Goal: Information Seeking & Learning: Learn about a topic

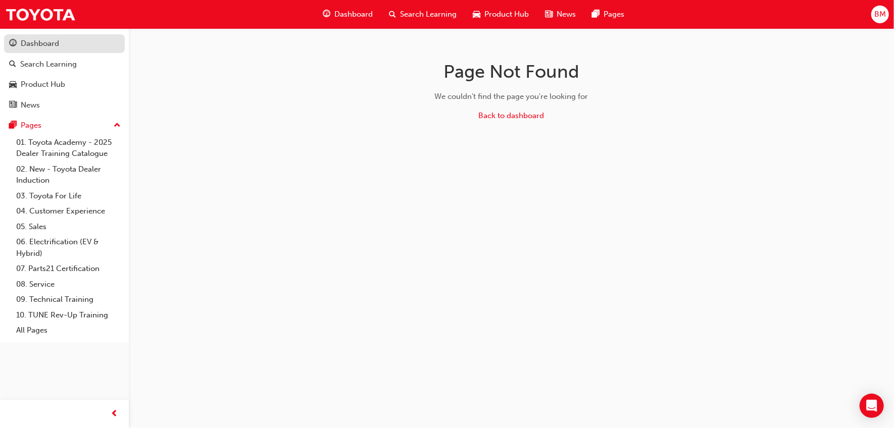
click at [70, 37] on link "Dashboard" at bounding box center [64, 43] width 121 height 19
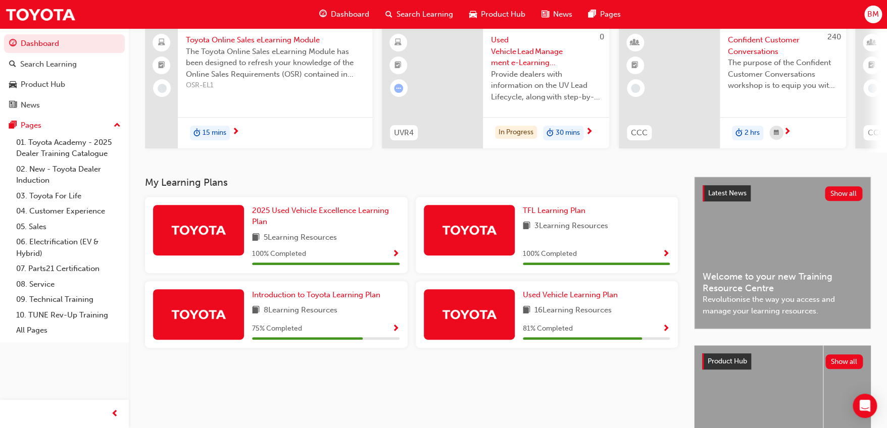
scroll to position [100, 0]
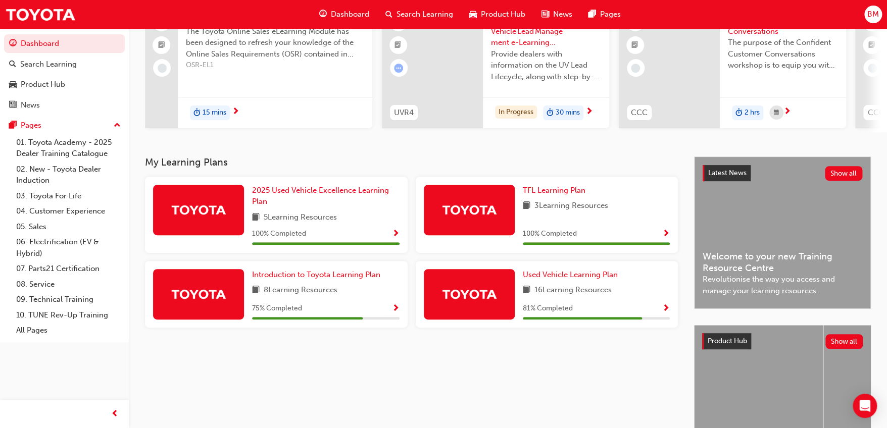
click at [667, 314] on span "Show Progress" at bounding box center [666, 308] width 8 height 9
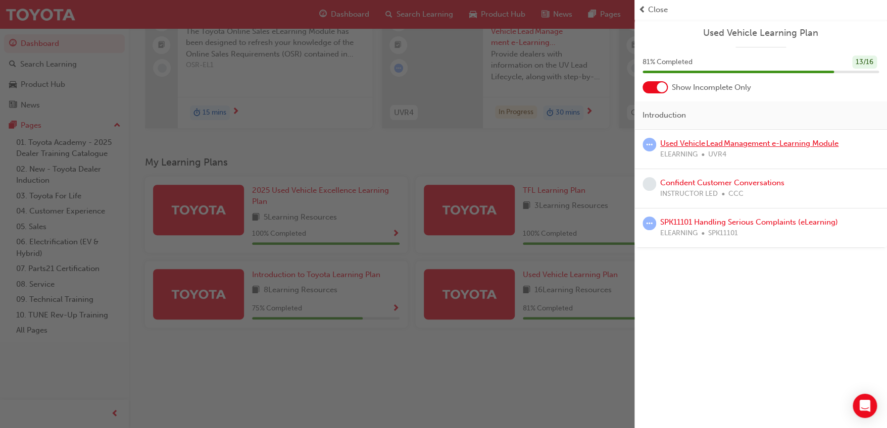
click at [792, 144] on link "Used Vehicle Lead Management e-Learning Module" at bounding box center [749, 143] width 178 height 9
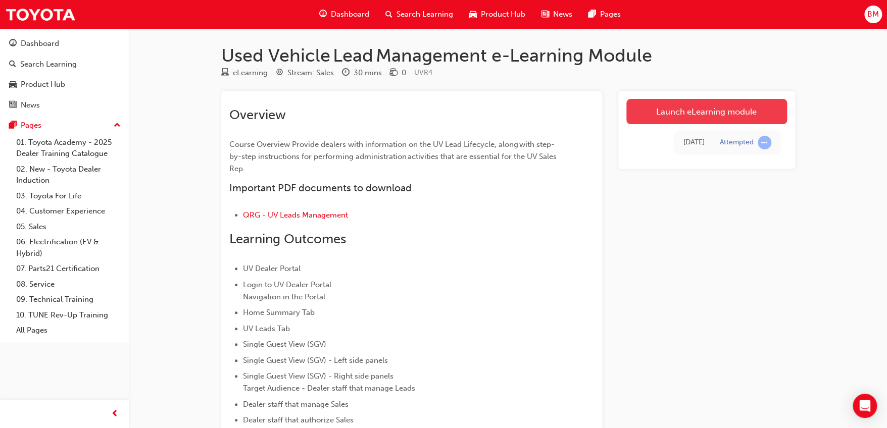
click at [750, 114] on link "Launch eLearning module" at bounding box center [706, 111] width 161 height 25
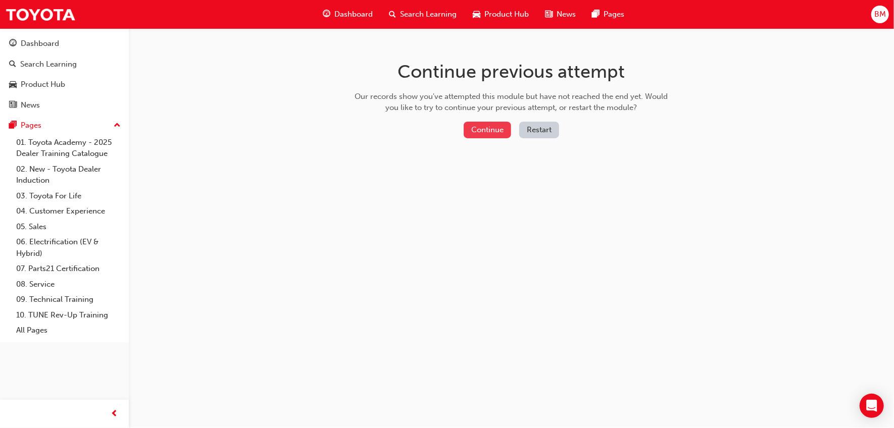
click at [478, 125] on button "Continue" at bounding box center [487, 130] width 47 height 17
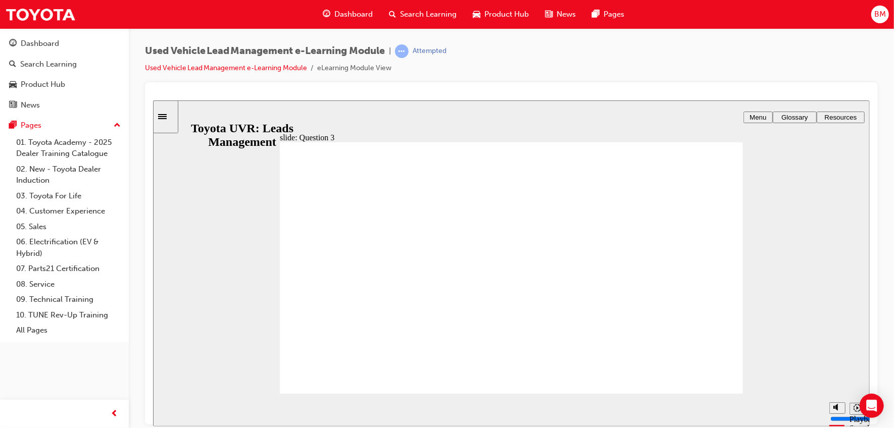
click at [757, 118] on span "Menu" at bounding box center [757, 117] width 17 height 8
click at [173, 115] on icon "Sidebar Toggle" at bounding box center [165, 116] width 15 height 6
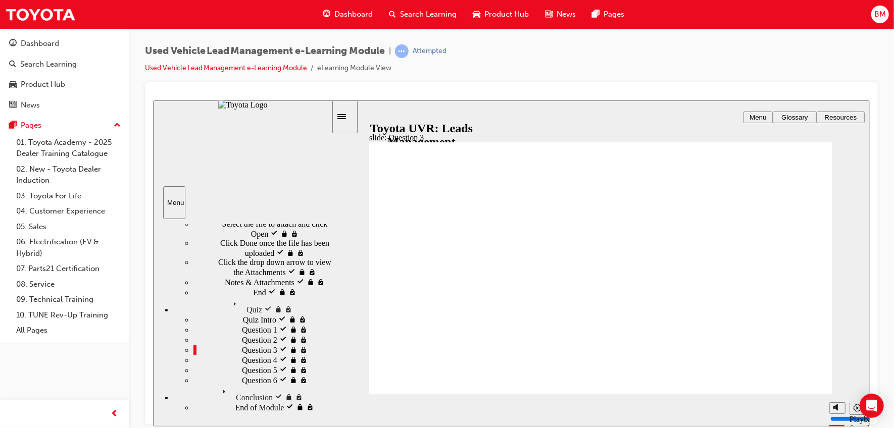
scroll to position [1909, 0]
click at [246, 324] on div "Quiz Intro visited Quiz Intro" at bounding box center [262, 319] width 138 height 10
click at [837, 117] on span "Resources" at bounding box center [840, 117] width 32 height 8
click at [811, 116] on div "Glossary" at bounding box center [794, 117] width 36 height 8
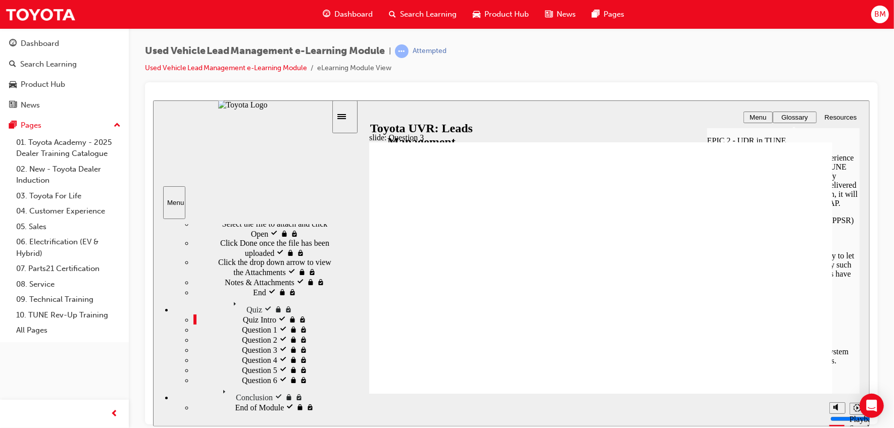
click at [768, 117] on div "Menu" at bounding box center [757, 117] width 21 height 8
click at [758, 117] on span "Menu" at bounding box center [757, 117] width 17 height 8
click at [752, 116] on span "Menu" at bounding box center [757, 117] width 17 height 8
click at [405, 44] on span "learningRecordVerb_ATTEMPT-icon" at bounding box center [402, 51] width 14 height 14
click at [229, 297] on span "Quiz" at bounding box center [237, 301] width 16 height 9
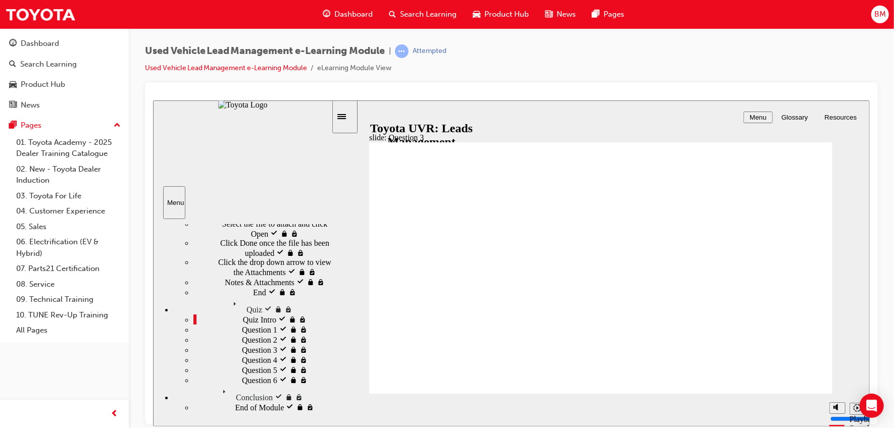
scroll to position [1907, 0]
click at [252, 296] on span "End visited" at bounding box center [270, 291] width 36 height 9
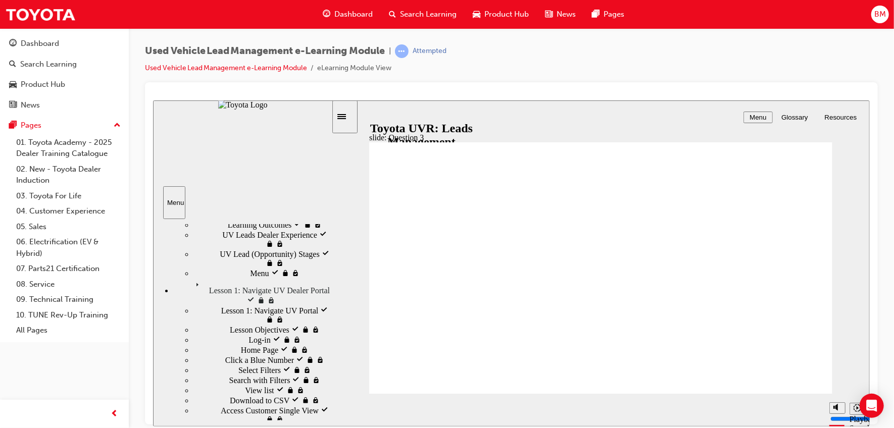
scroll to position [0, 0]
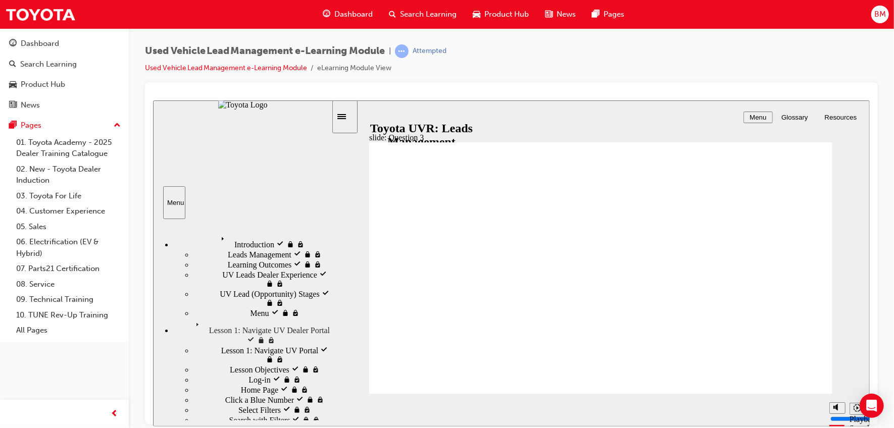
click at [854, 410] on icon "playback speed" at bounding box center [857, 408] width 8 height 8
click at [301, 64] on link "Used Vehicle Lead Management e-Learning Module" at bounding box center [226, 68] width 162 height 9
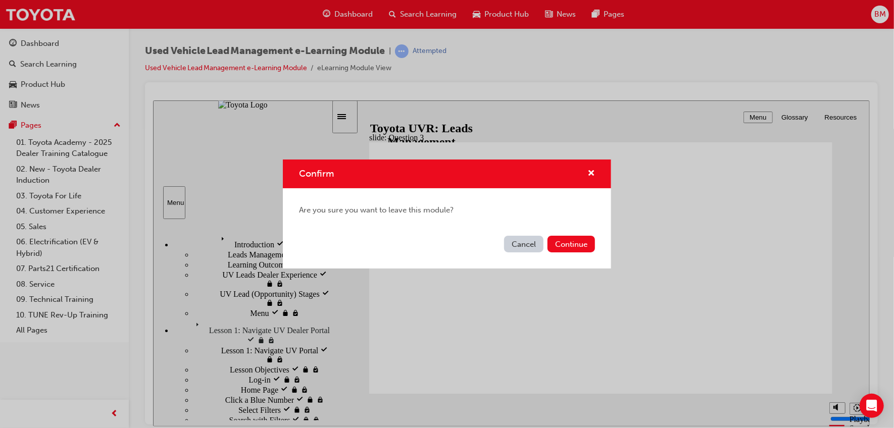
click at [572, 255] on div "Cancel Continue" at bounding box center [447, 250] width 328 height 37
click at [572, 246] on button "Continue" at bounding box center [570, 244] width 47 height 17
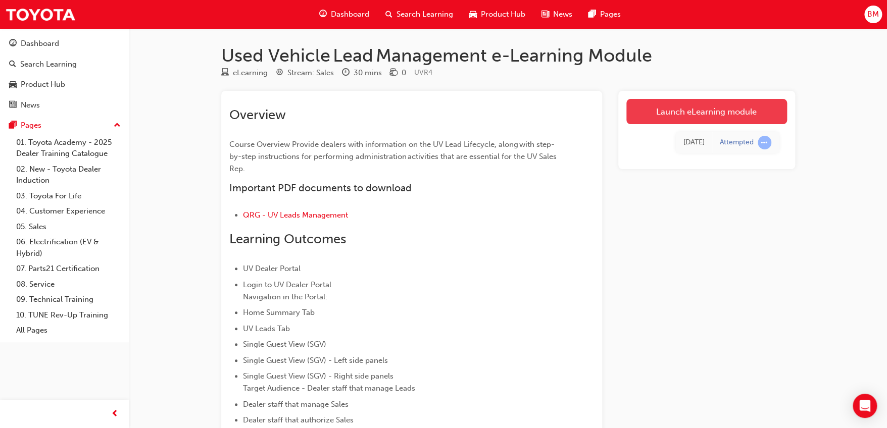
click at [711, 113] on link "Launch eLearning module" at bounding box center [706, 111] width 161 height 25
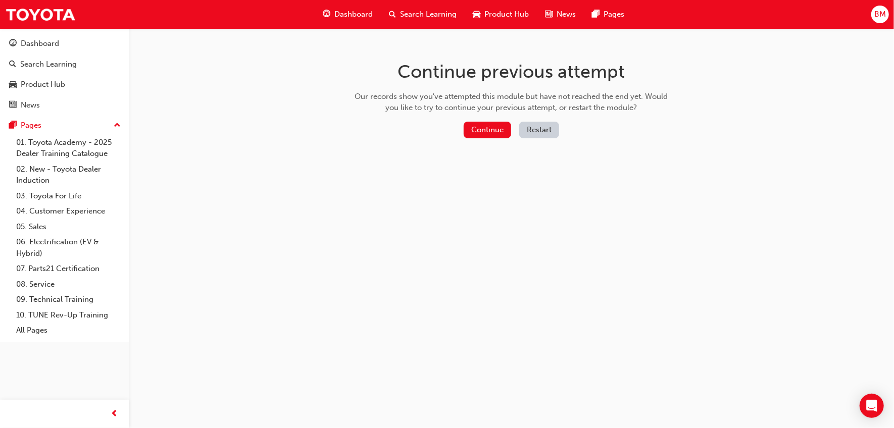
click at [453, 118] on div "Continue previous attempt Our records show you've attempted this module but hav…" at bounding box center [511, 101] width 328 height 146
click at [482, 125] on button "Continue" at bounding box center [487, 130] width 47 height 17
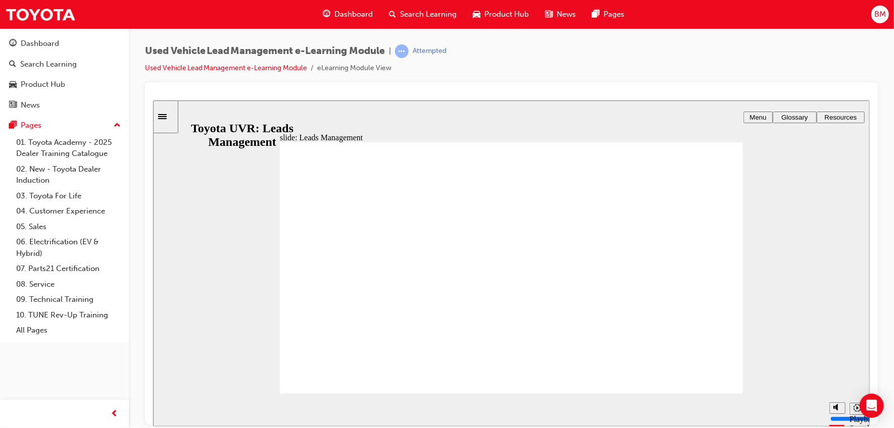
click at [166, 116] on icon "Sidebar Toggle" at bounding box center [162, 116] width 9 height 5
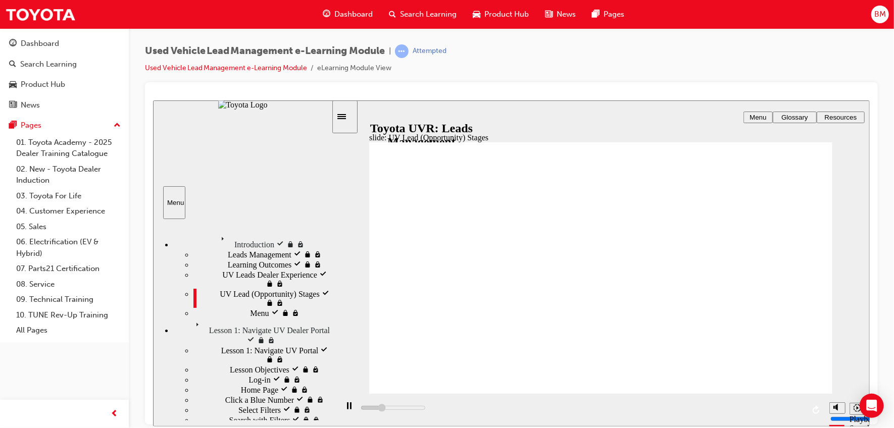
click at [218, 109] on img "sidebar" at bounding box center [242, 104] width 49 height 9
click at [351, 116] on icon "Sidebar Toggle" at bounding box center [344, 116] width 15 height 6
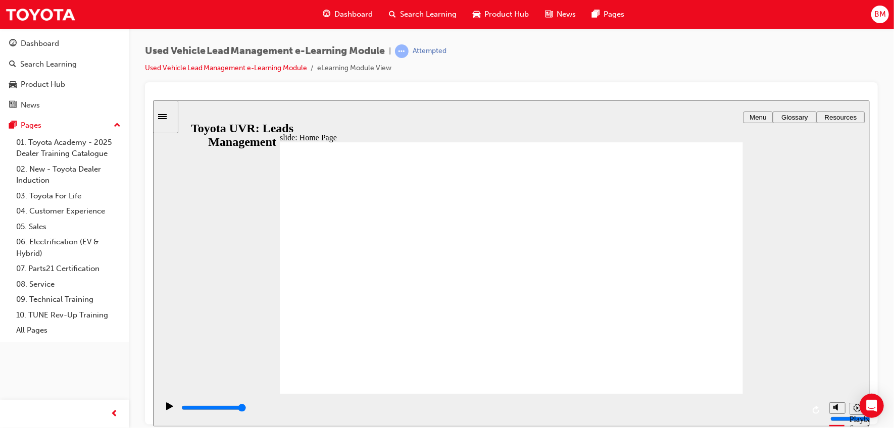
drag, startPoint x: 723, startPoint y: 249, endPoint x: 699, endPoint y: 341, distance: 94.9
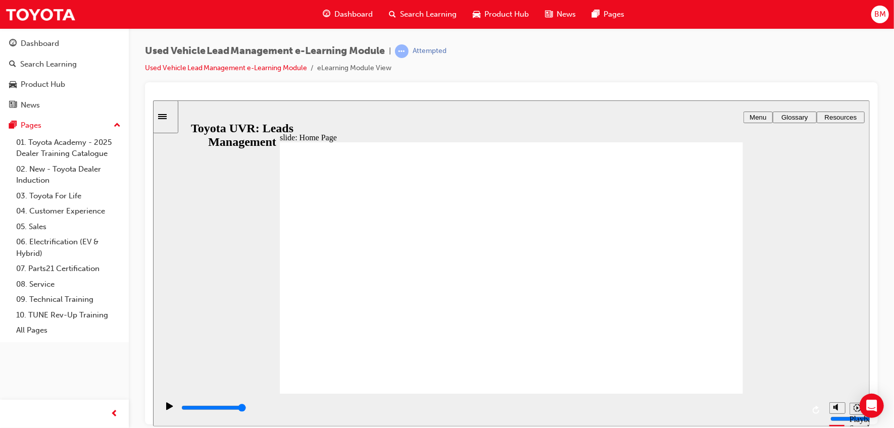
click at [763, 210] on div "slide: Home Page Rectangle 2 Group 2 Use the navigation bar to easily switch be…" at bounding box center [510, 263] width 717 height 326
drag, startPoint x: 696, startPoint y: 148, endPoint x: 534, endPoint y: 158, distance: 162.4
drag, startPoint x: 508, startPoint y: 159, endPoint x: 454, endPoint y: 157, distance: 54.6
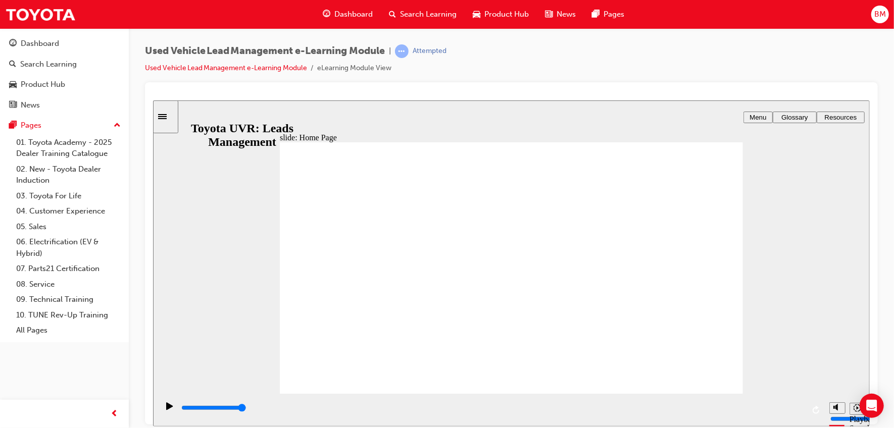
click at [343, 123] on div "slide: Home Page Rectangle 2 Group 2 Use the navigation bar to easily switch be…" at bounding box center [510, 263] width 717 height 326
click at [173, 113] on icon "Sidebar Toggle" at bounding box center [165, 116] width 15 height 6
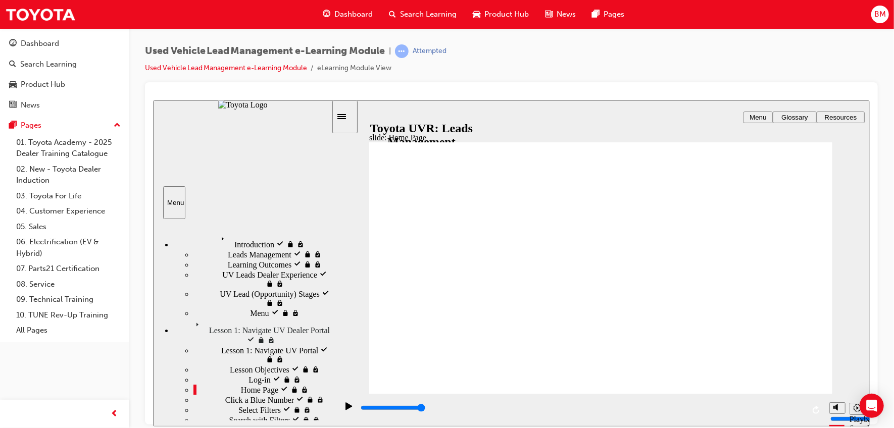
click at [246, 394] on div "Click a Blue Number Click a Blue Number" at bounding box center [262, 399] width 138 height 10
click at [345, 118] on icon "Sidebar Toggle" at bounding box center [341, 116] width 9 height 5
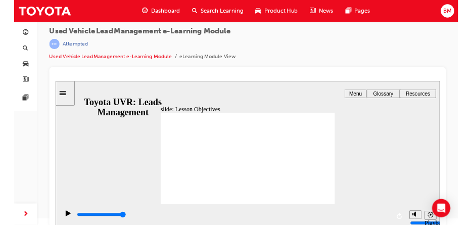
scroll to position [13, 0]
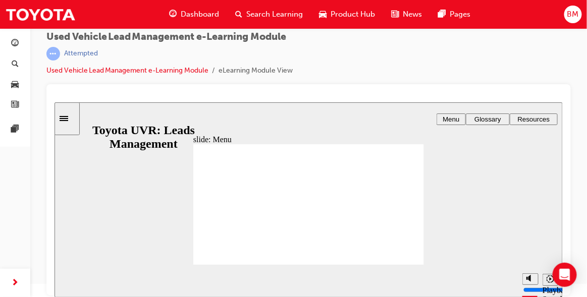
drag, startPoint x: 343, startPoint y: 227, endPoint x: 348, endPoint y: 233, distance: 8.3
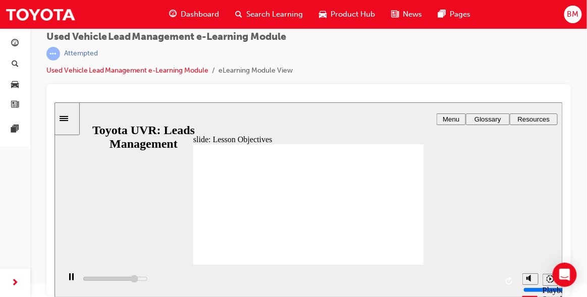
drag, startPoint x: 386, startPoint y: 253, endPoint x: 396, endPoint y: 257, distance: 11.0
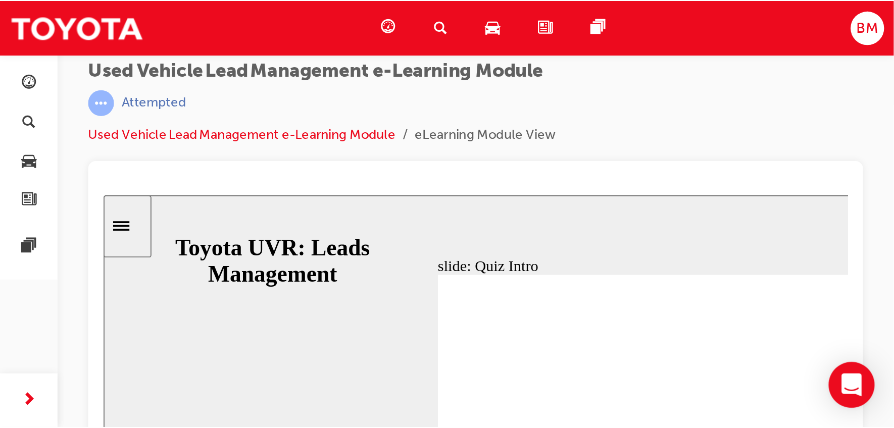
scroll to position [0, 0]
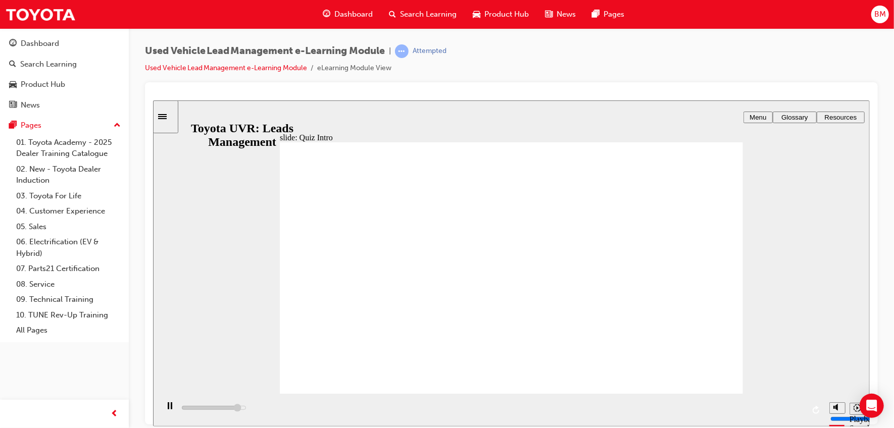
drag, startPoint x: 414, startPoint y: 341, endPoint x: 413, endPoint y: 251, distance: 89.9
drag, startPoint x: 412, startPoint y: 293, endPoint x: 409, endPoint y: 272, distance: 21.4
drag, startPoint x: 450, startPoint y: 318, endPoint x: 446, endPoint y: 343, distance: 26.1
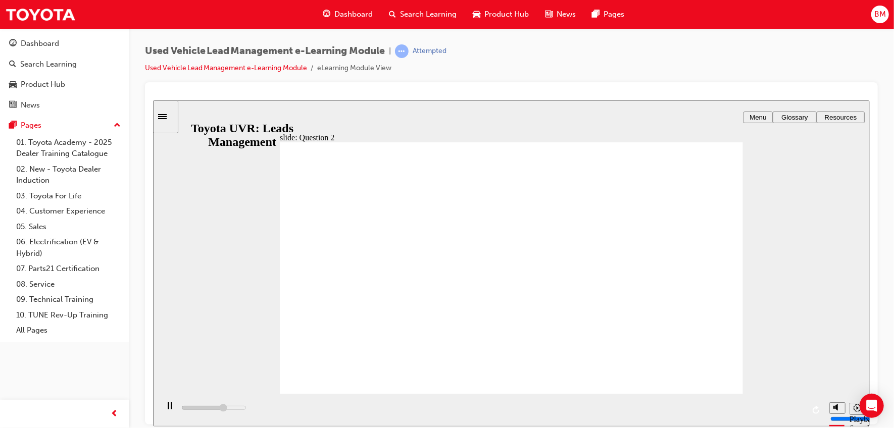
type input "3300"
checkbox input "true"
type input "5000"
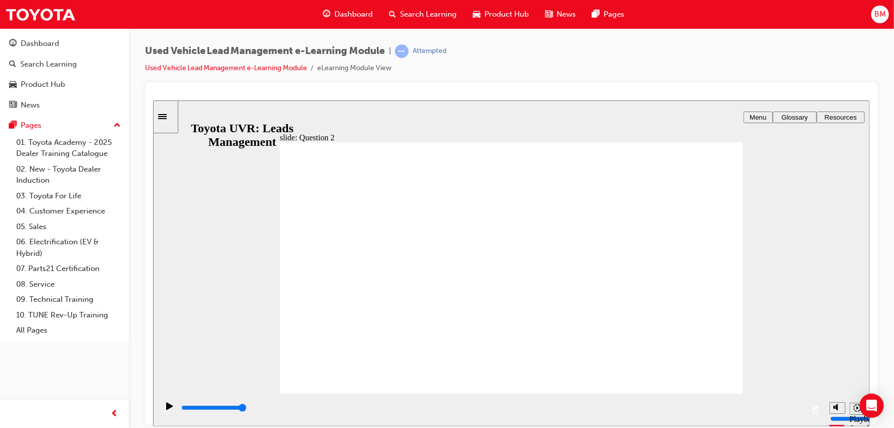
checkbox input "true"
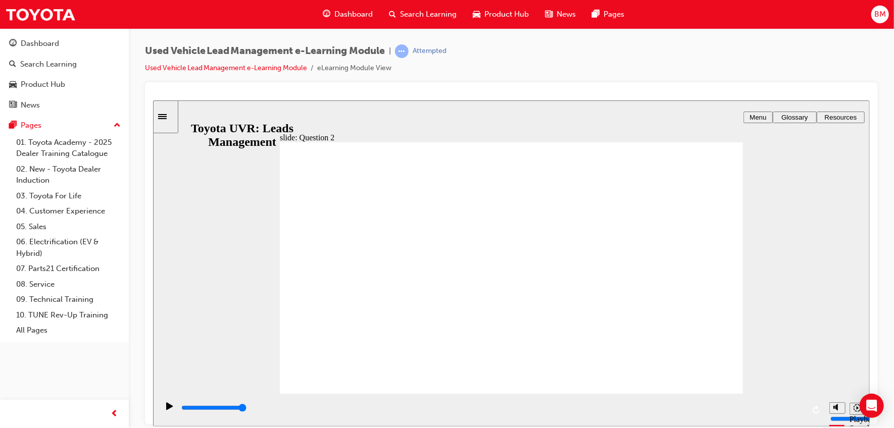
radio input "false"
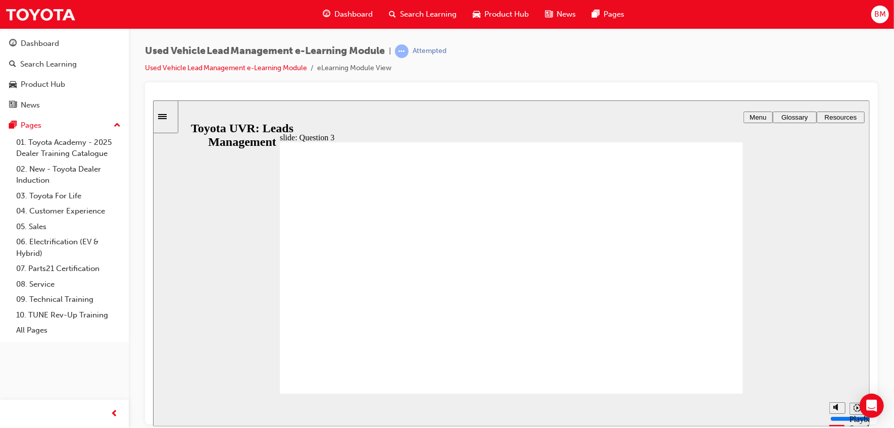
radio input "false"
radio input "true"
type input "3700"
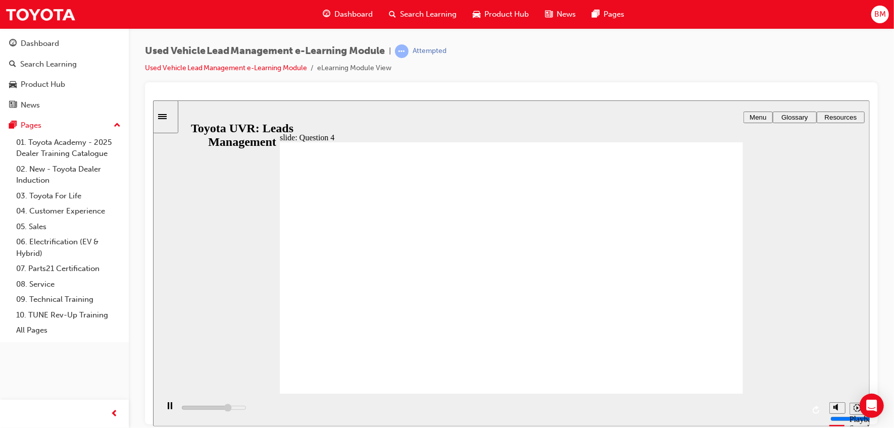
checkbox input "true"
type input "4300"
checkbox input "true"
type input "5000"
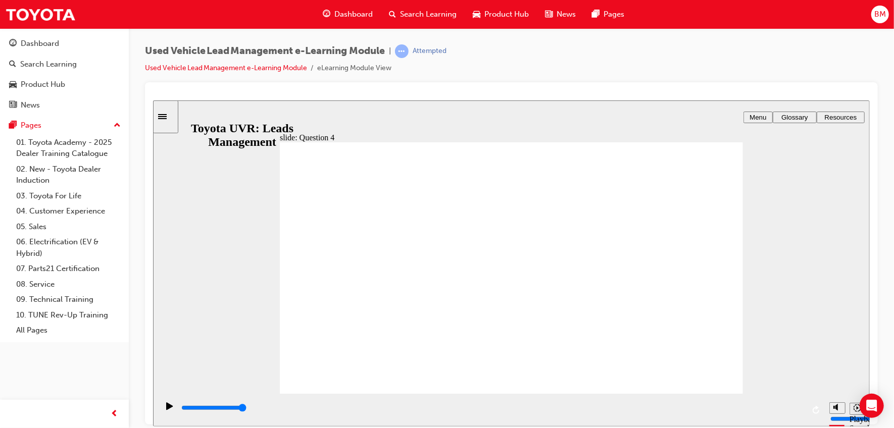
checkbox input "true"
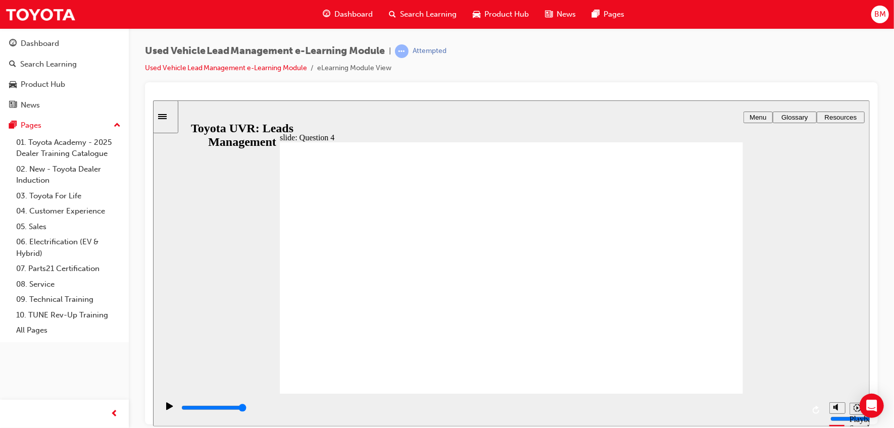
checkbox input "true"
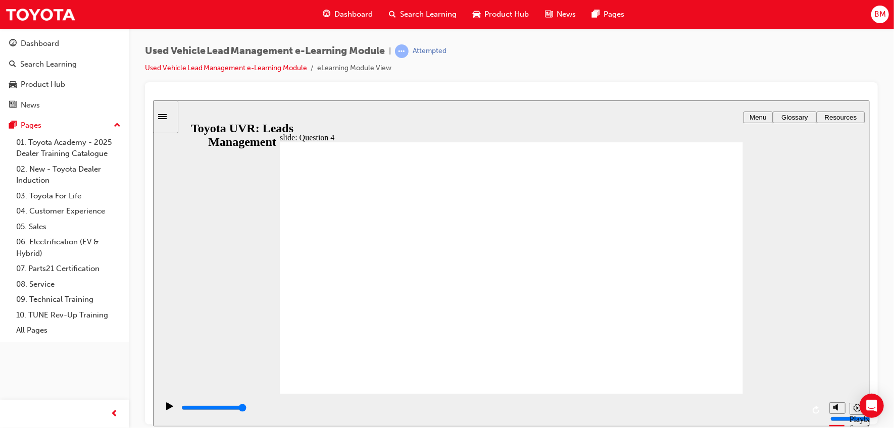
checkbox input "true"
drag, startPoint x: 377, startPoint y: 336, endPoint x: 392, endPoint y: 339, distance: 16.0
radio input "true"
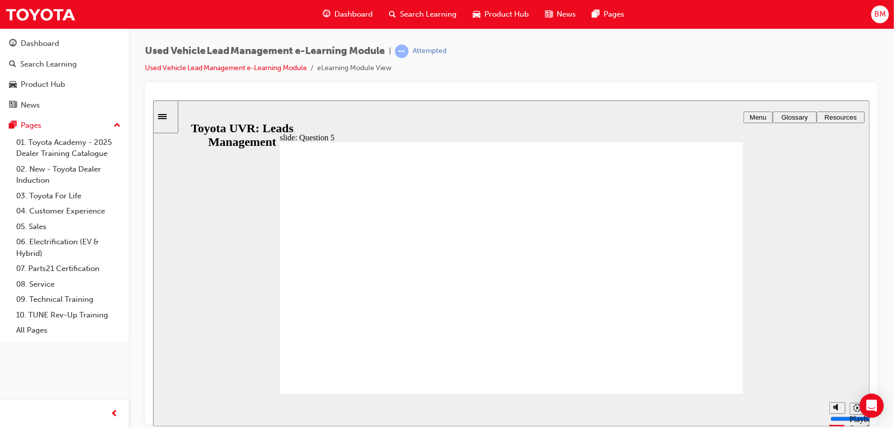
radio input "true"
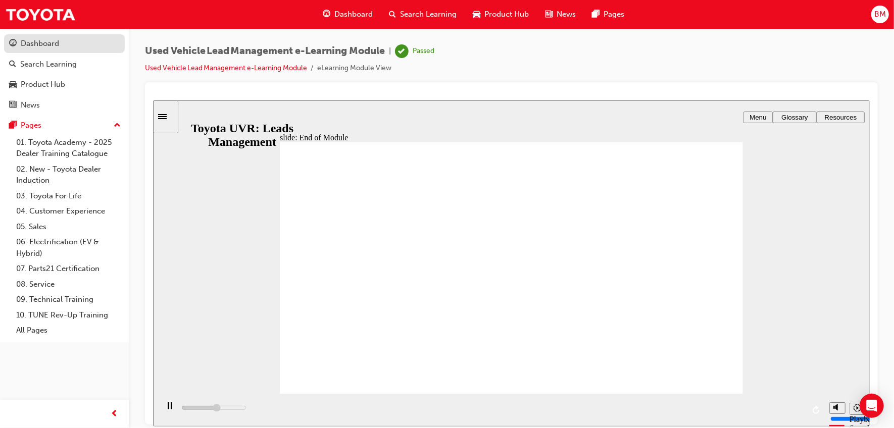
type input "5600"
click at [53, 46] on div "Dashboard" at bounding box center [40, 44] width 38 height 12
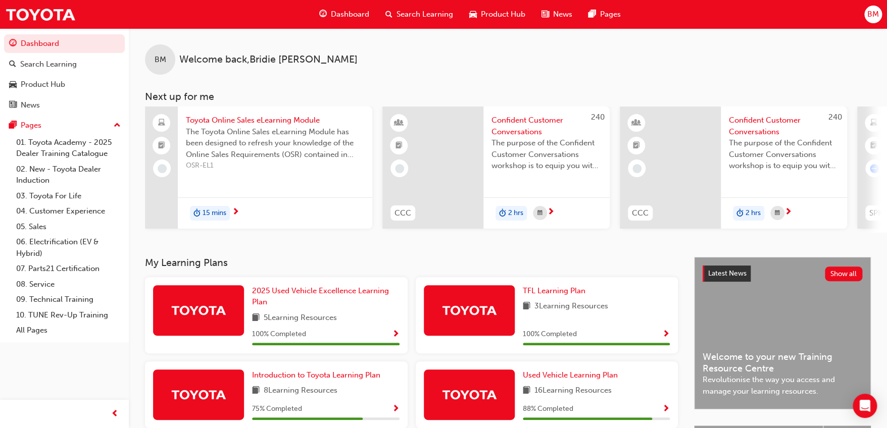
click at [665, 412] on span "Show Progress" at bounding box center [666, 409] width 8 height 9
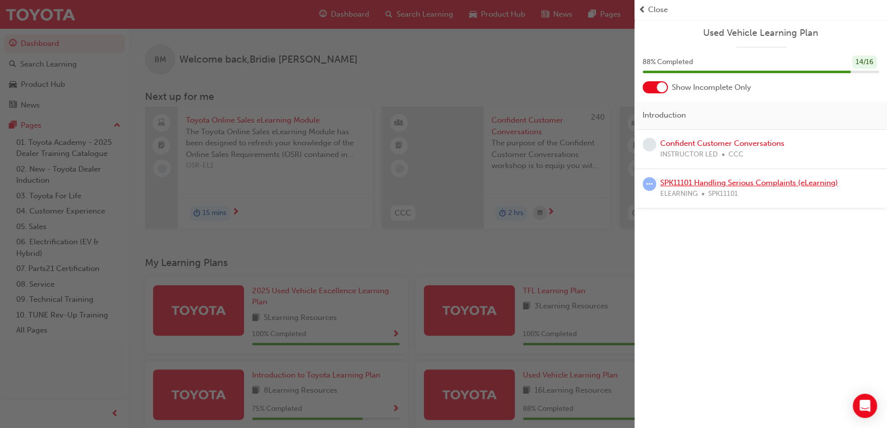
click at [747, 183] on link "SPK11101 Handling Serious Complaints (eLearning)" at bounding box center [749, 182] width 178 height 9
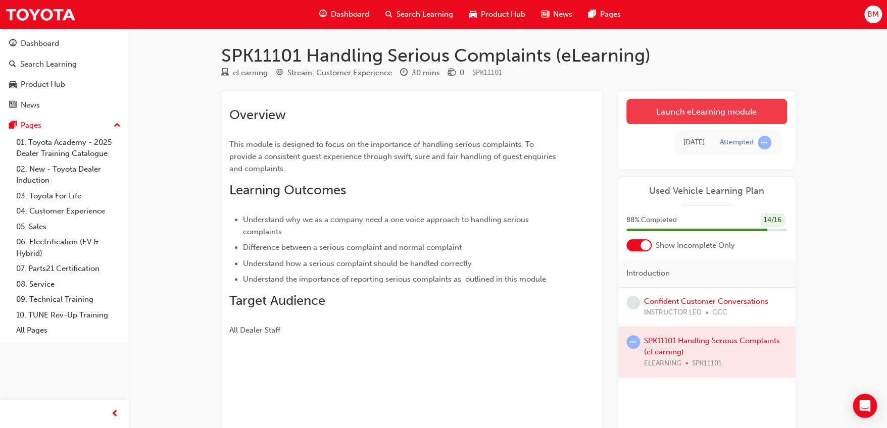
click at [737, 110] on link "Launch eLearning module" at bounding box center [706, 111] width 161 height 25
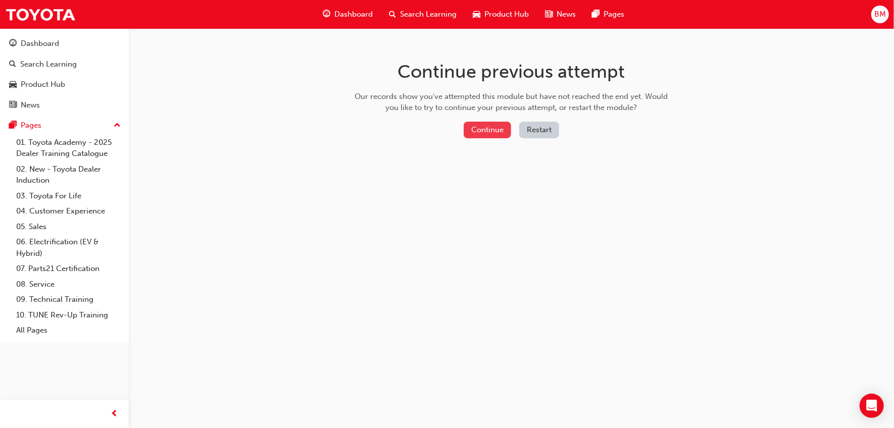
click at [495, 127] on button "Continue" at bounding box center [487, 130] width 47 height 17
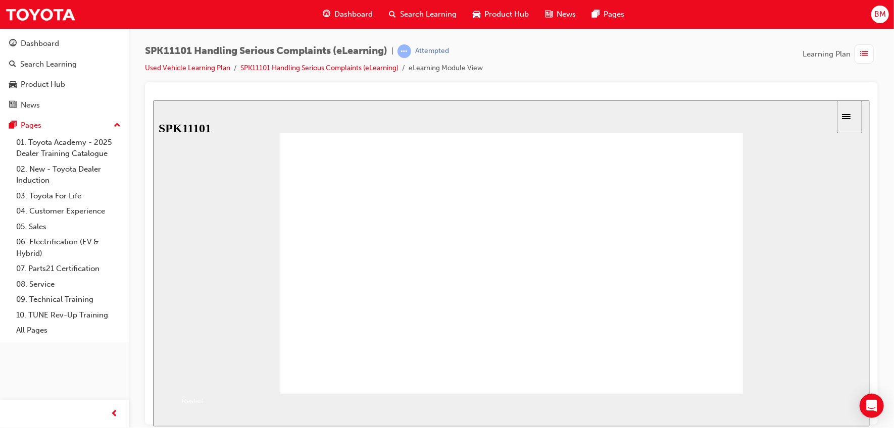
click at [186, 375] on button "Resume" at bounding box center [168, 380] width 33 height 11
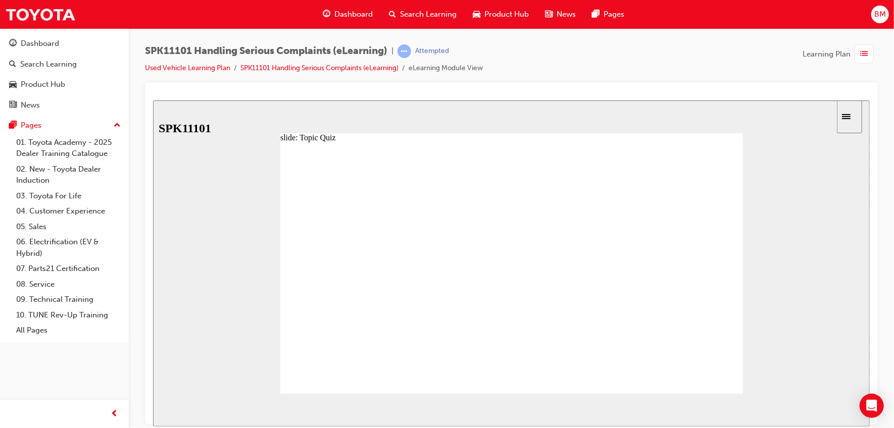
radio input "true"
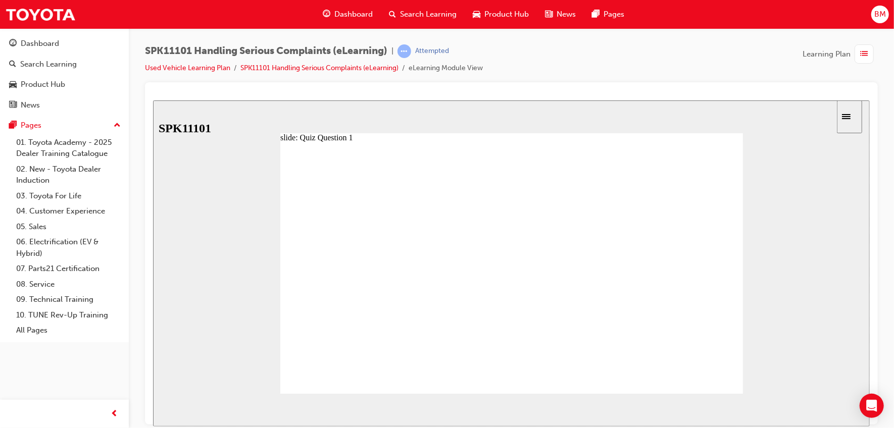
radio input "true"
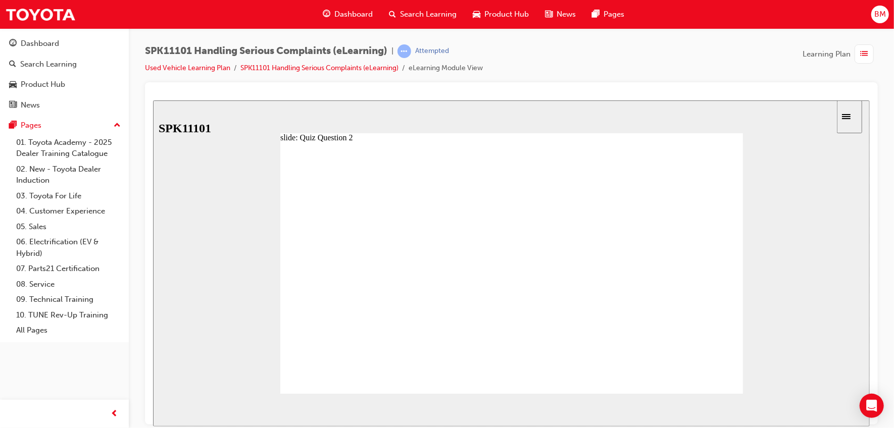
drag, startPoint x: 375, startPoint y: 377, endPoint x: 375, endPoint y: 290, distance: 87.4
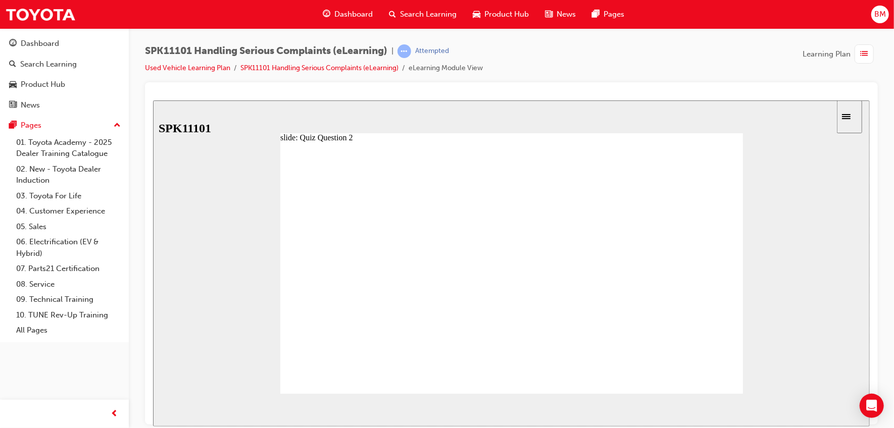
radio input "true"
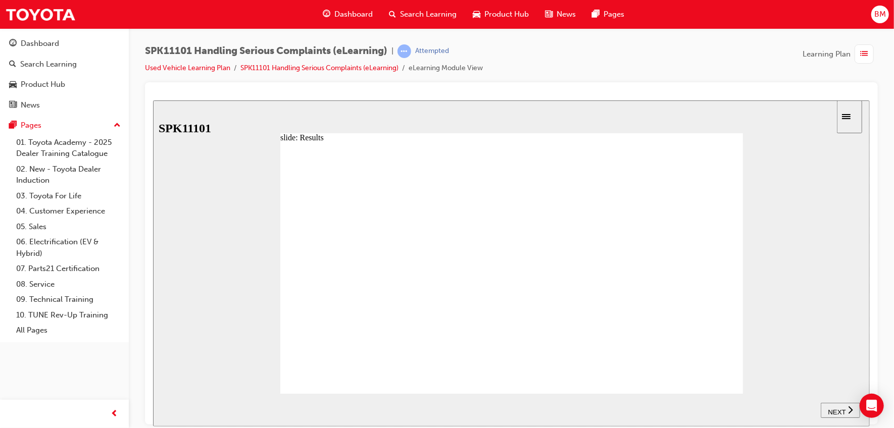
drag, startPoint x: 461, startPoint y: 280, endPoint x: 473, endPoint y: 281, distance: 12.1
click at [795, 371] on div "slide: Results Back to top SUBMIT NEXT PREV Menu Introduction Title Module Obje…" at bounding box center [510, 263] width 717 height 326
click at [692, 393] on section "SUBMIT NEXT PREV" at bounding box center [510, 409] width 717 height 33
click at [837, 410] on span "NEXT" at bounding box center [836, 412] width 18 height 8
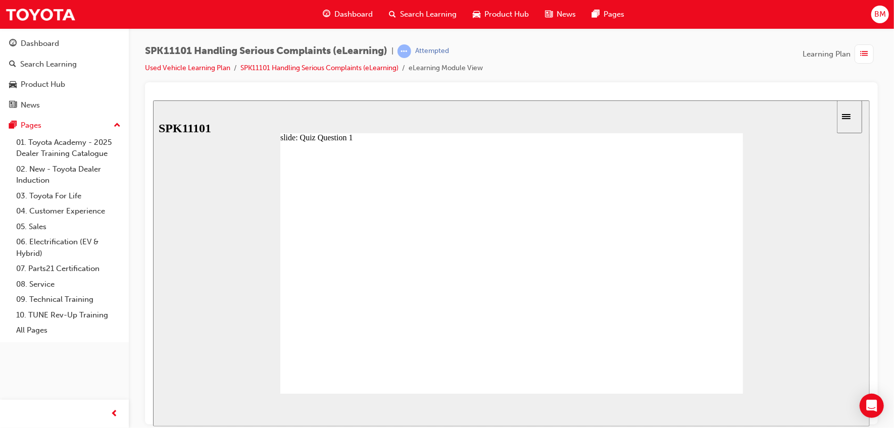
radio input "true"
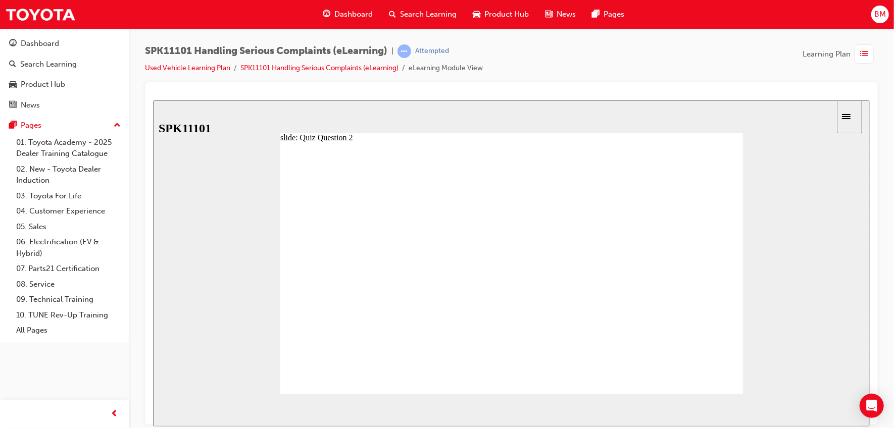
radio input "false"
radio input "true"
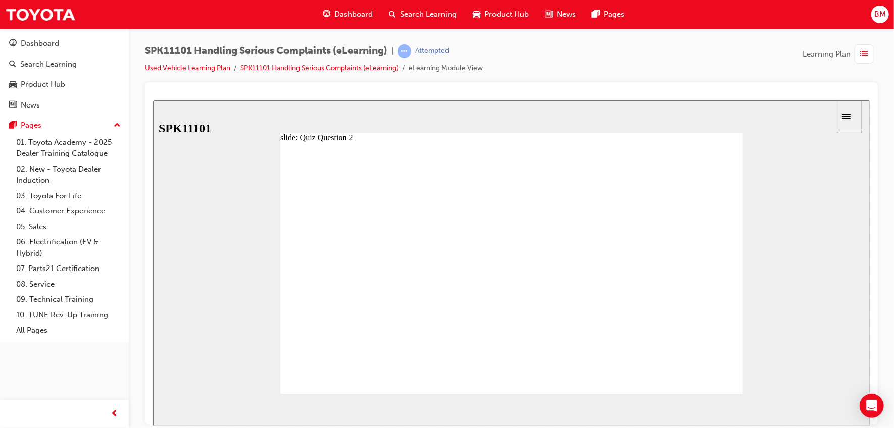
click at [841, 410] on span "NEXT" at bounding box center [836, 412] width 18 height 8
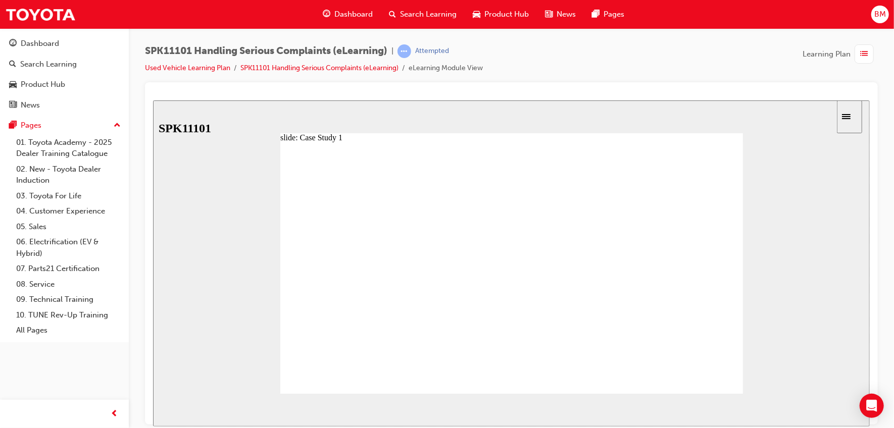
radio input "true"
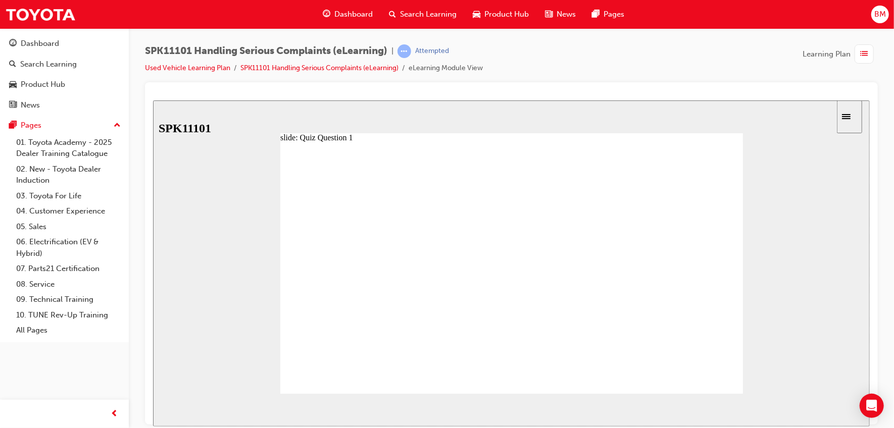
radio input "false"
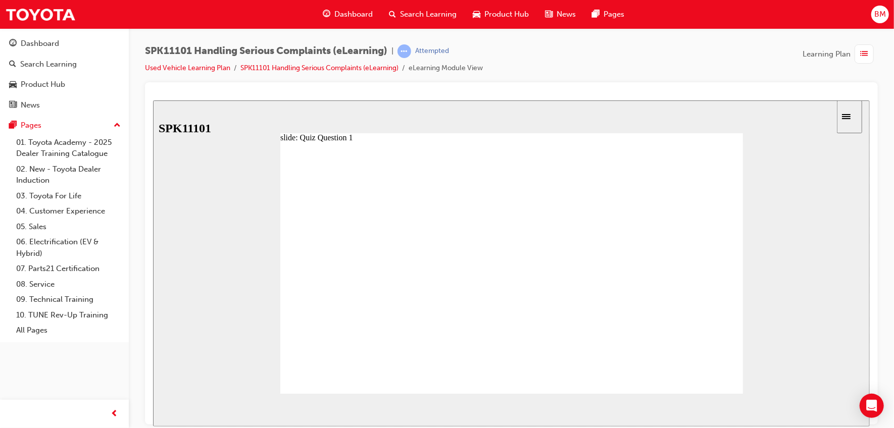
radio input "true"
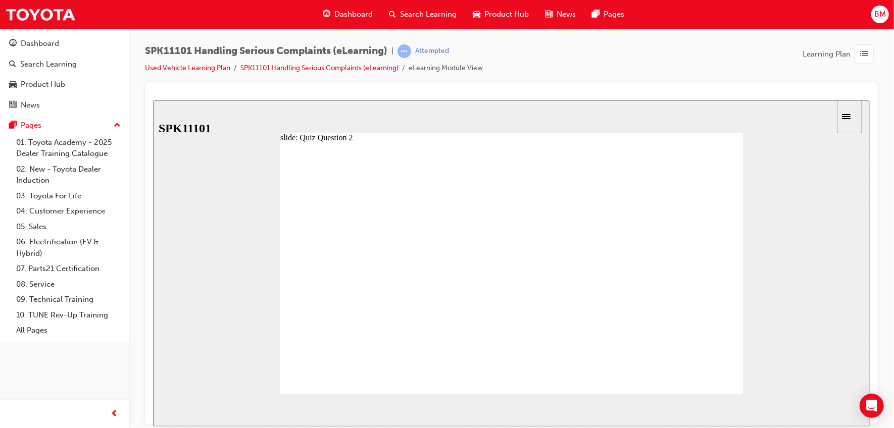
radio input "false"
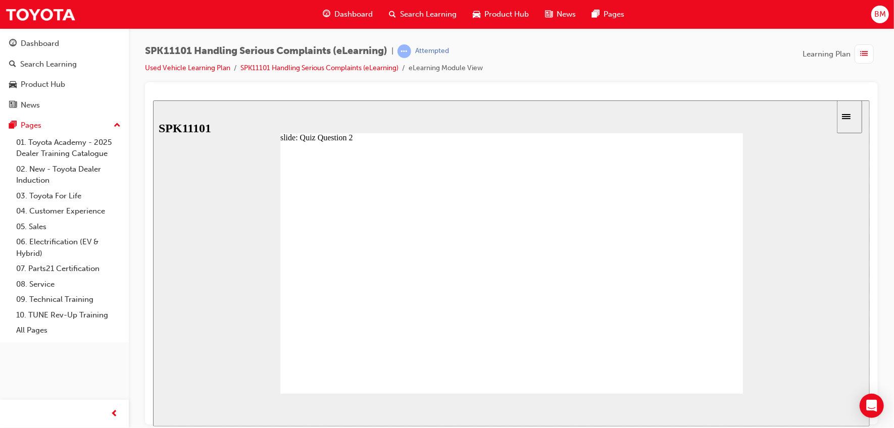
radio input "false"
radio input "true"
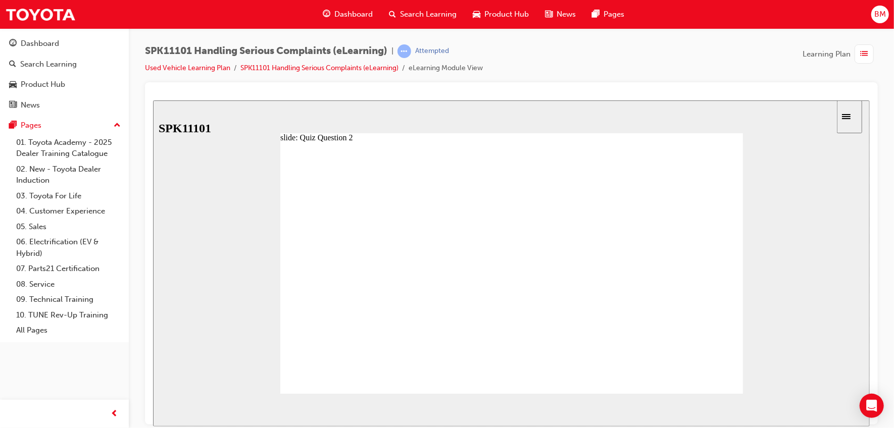
click at [828, 409] on span "NEXT" at bounding box center [836, 412] width 18 height 8
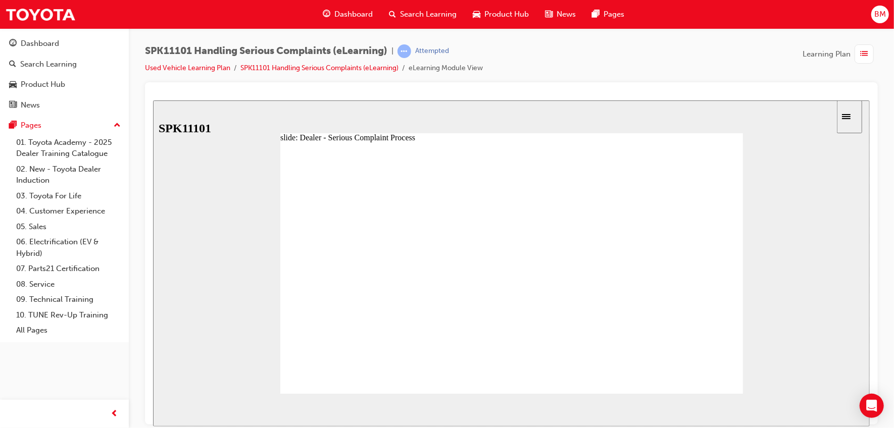
drag, startPoint x: 350, startPoint y: 230, endPoint x: 382, endPoint y: 235, distance: 31.7
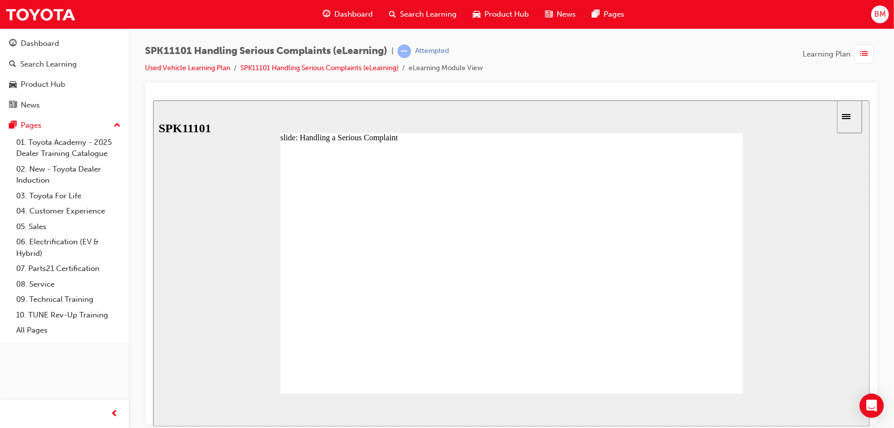
drag, startPoint x: 339, startPoint y: 236, endPoint x: 389, endPoint y: 239, distance: 49.6
drag, startPoint x: 384, startPoint y: 235, endPoint x: 431, endPoint y: 242, distance: 47.4
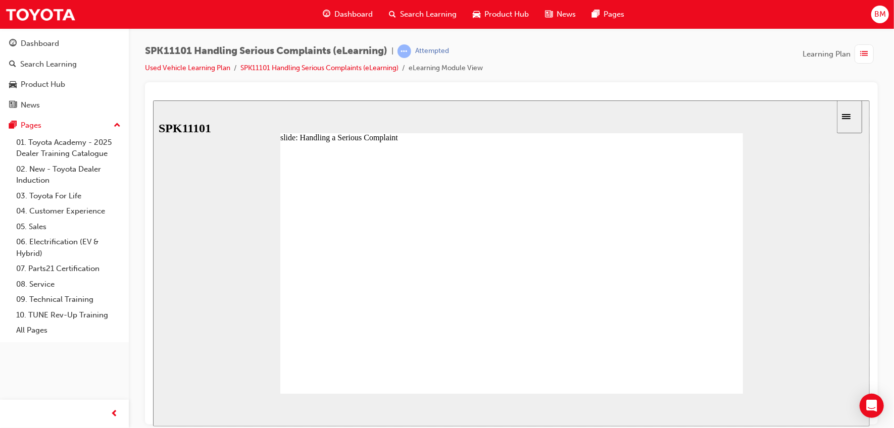
drag, startPoint x: 432, startPoint y: 233, endPoint x: 476, endPoint y: 238, distance: 44.7
drag, startPoint x: 477, startPoint y: 236, endPoint x: 548, endPoint y: 248, distance: 72.2
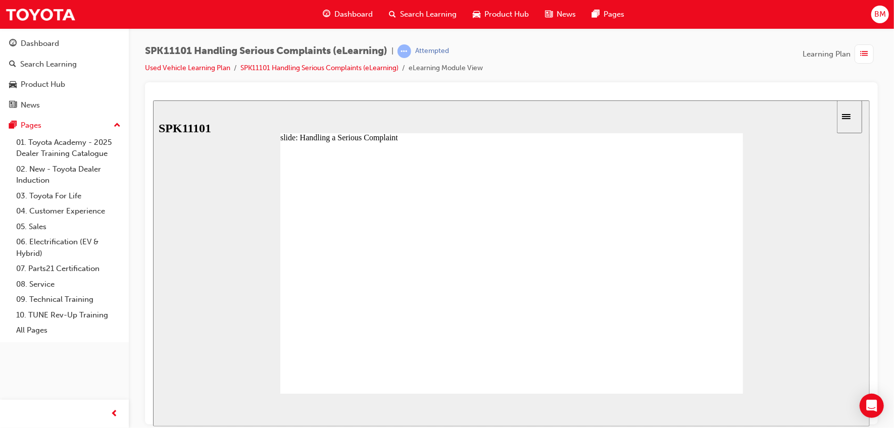
type input "7"
drag, startPoint x: 575, startPoint y: 233, endPoint x: 666, endPoint y: 264, distance: 95.8
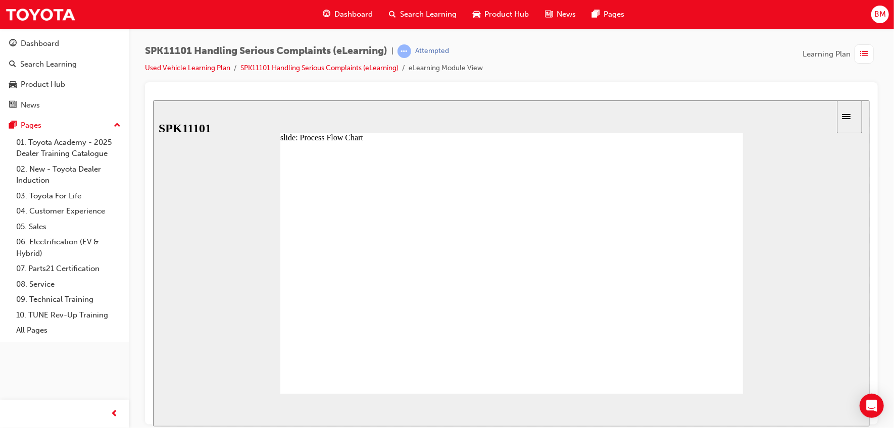
drag, startPoint x: 585, startPoint y: 288, endPoint x: 591, endPoint y: 288, distance: 6.1
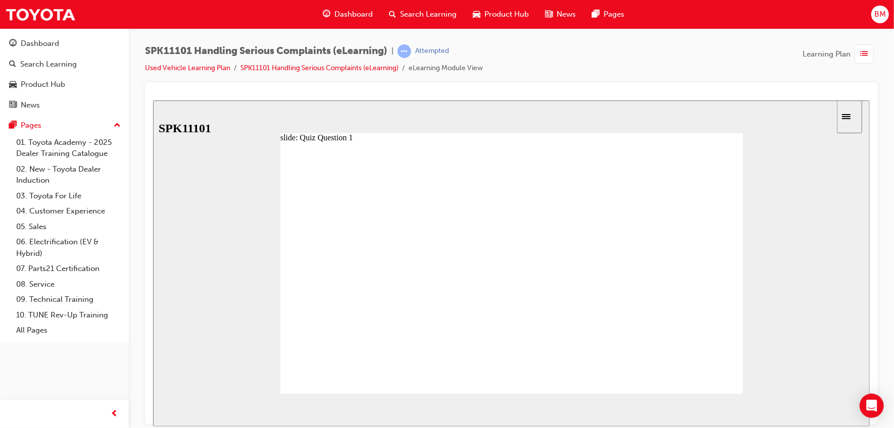
radio input "true"
drag, startPoint x: 416, startPoint y: 271, endPoint x: 413, endPoint y: 249, distance: 22.0
drag, startPoint x: 408, startPoint y: 311, endPoint x: 407, endPoint y: 350, distance: 39.9
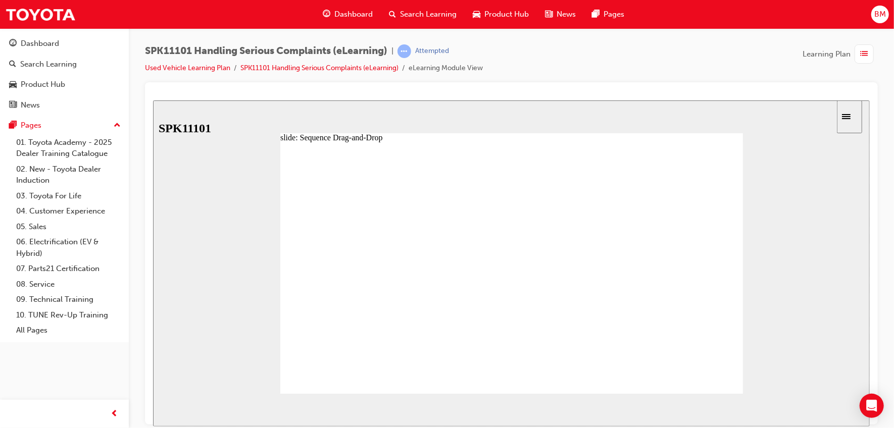
drag, startPoint x: 407, startPoint y: 342, endPoint x: 409, endPoint y: 328, distance: 14.2
drag, startPoint x: 409, startPoint y: 328, endPoint x: 410, endPoint y: 346, distance: 18.2
drag, startPoint x: 405, startPoint y: 348, endPoint x: 405, endPoint y: 330, distance: 18.2
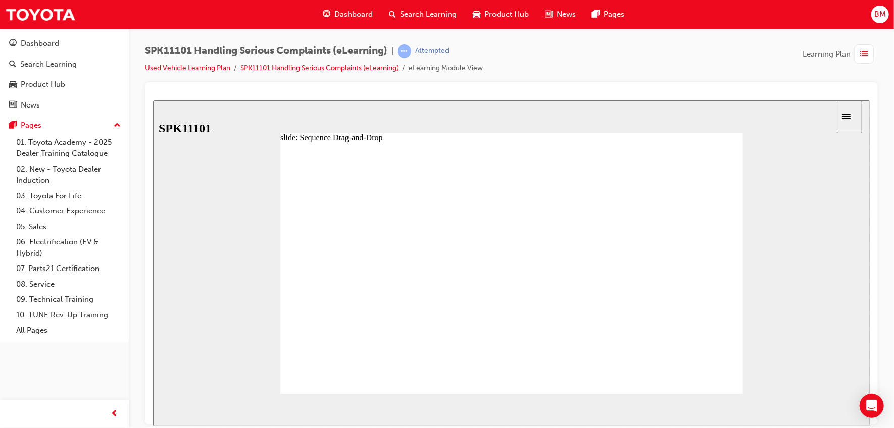
drag, startPoint x: 391, startPoint y: 293, endPoint x: 389, endPoint y: 310, distance: 16.8
drag, startPoint x: 387, startPoint y: 311, endPoint x: 393, endPoint y: 288, distance: 23.9
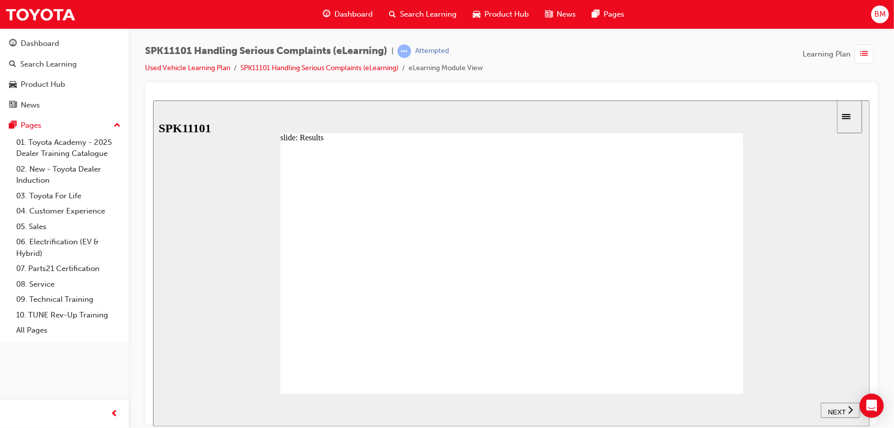
click at [824, 412] on div "NEXT" at bounding box center [839, 410] width 31 height 11
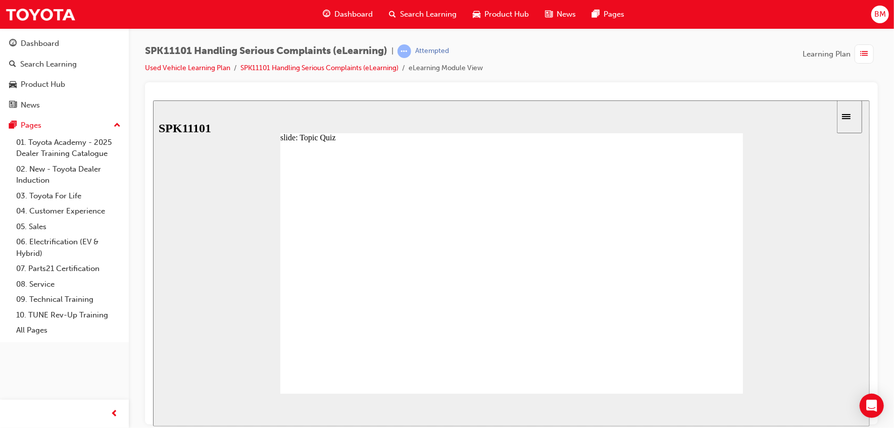
click at [152, 100] on image at bounding box center [152, 100] width 0 height 0
drag, startPoint x: 405, startPoint y: 239, endPoint x: 461, endPoint y: 245, distance: 55.4
type input "4"
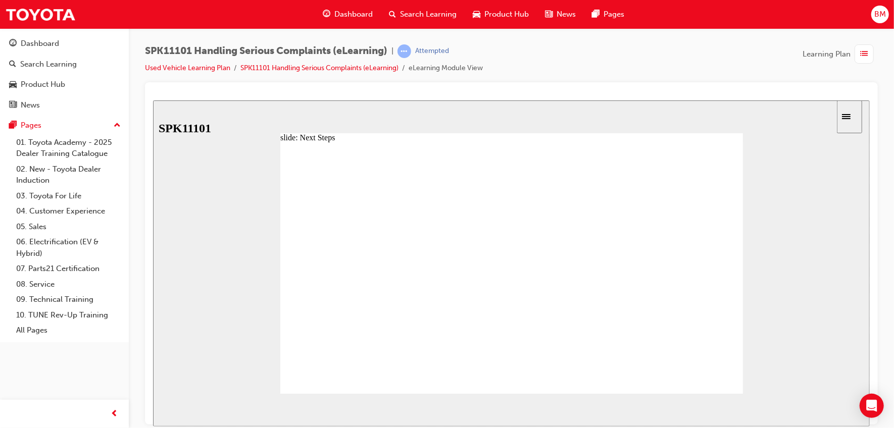
drag, startPoint x: 467, startPoint y: 238, endPoint x: 601, endPoint y: 236, distance: 134.3
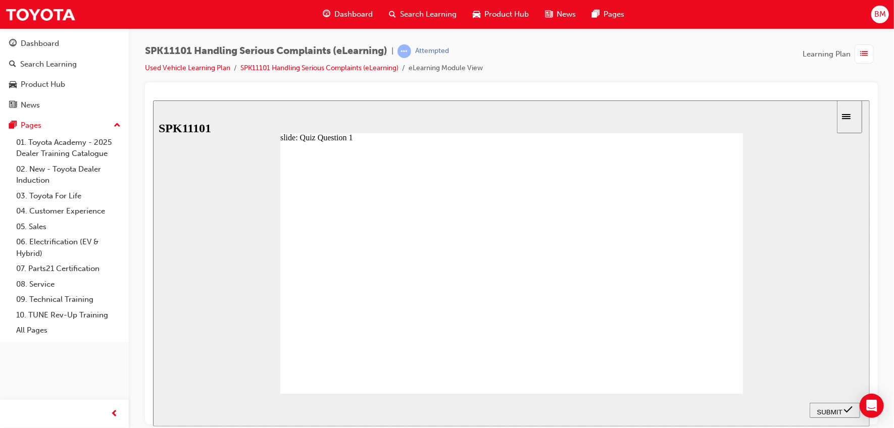
radio input "true"
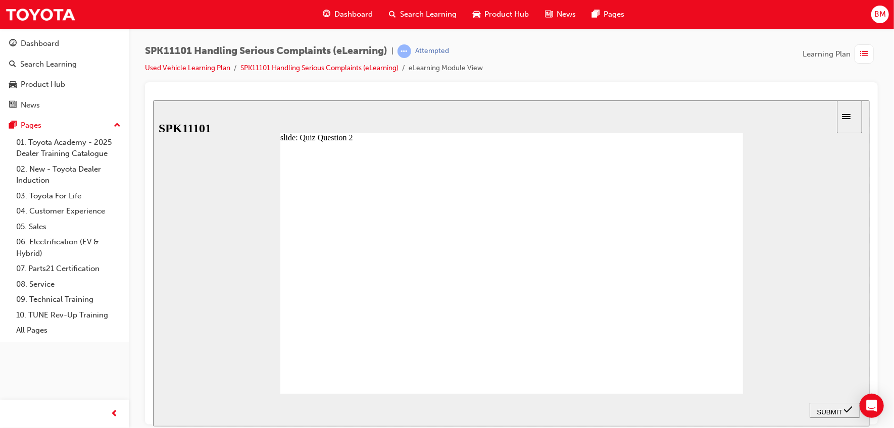
radio input "true"
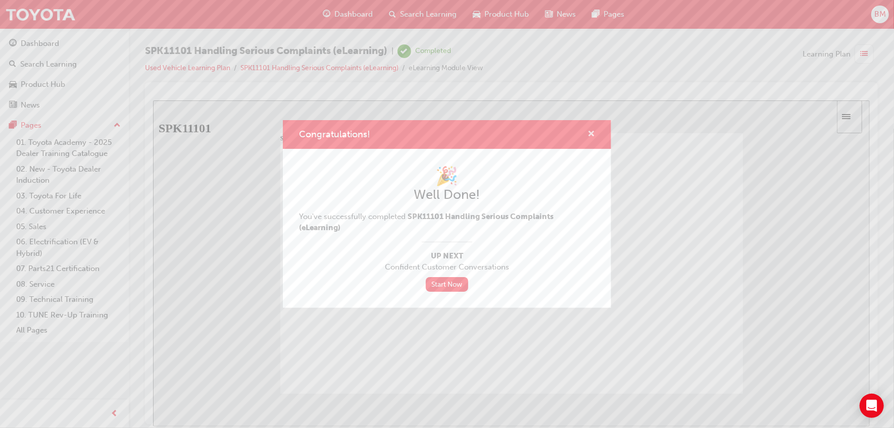
click at [591, 130] on span "cross-icon" at bounding box center [591, 134] width 8 height 9
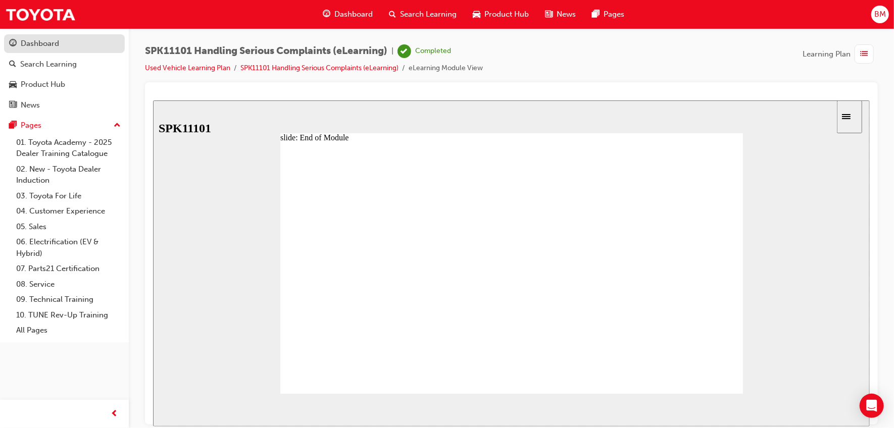
click at [59, 46] on div "Dashboard" at bounding box center [64, 43] width 111 height 13
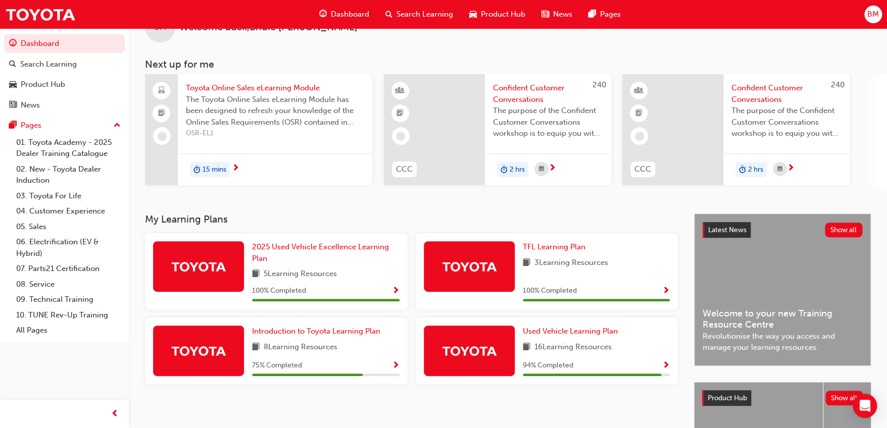
scroll to position [50, 0]
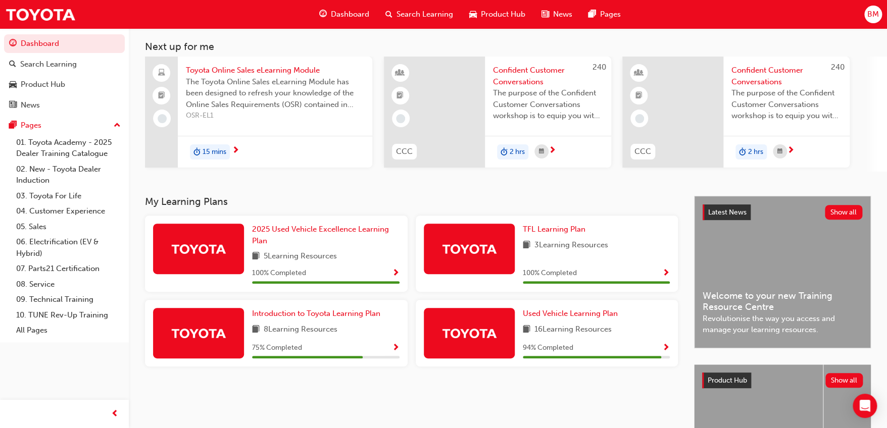
click at [394, 345] on span "Show Progress" at bounding box center [396, 348] width 8 height 9
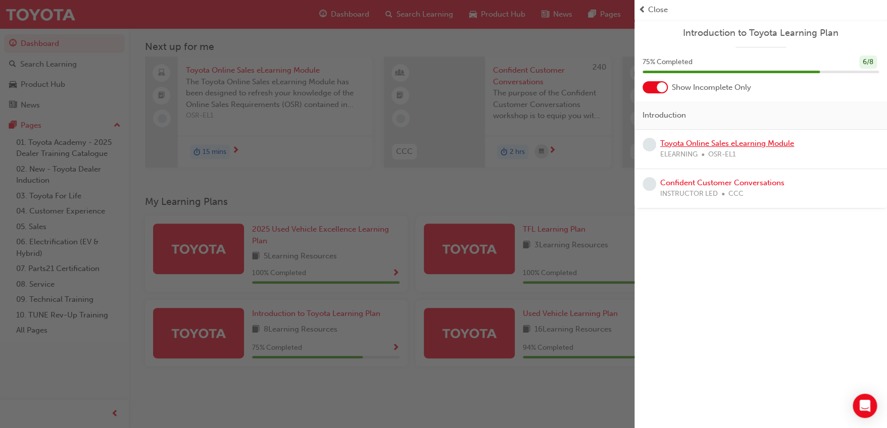
click at [778, 146] on link "Toyota Online Sales eLearning Module" at bounding box center [727, 143] width 134 height 9
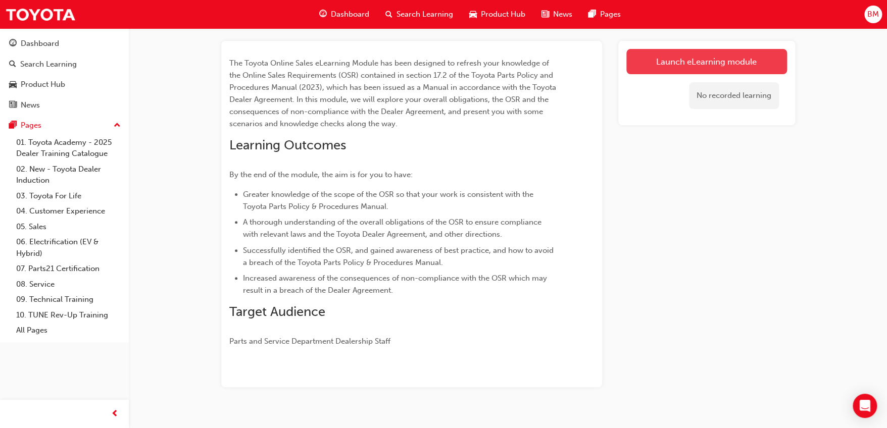
click at [713, 60] on link "Launch eLearning module" at bounding box center [706, 61] width 161 height 25
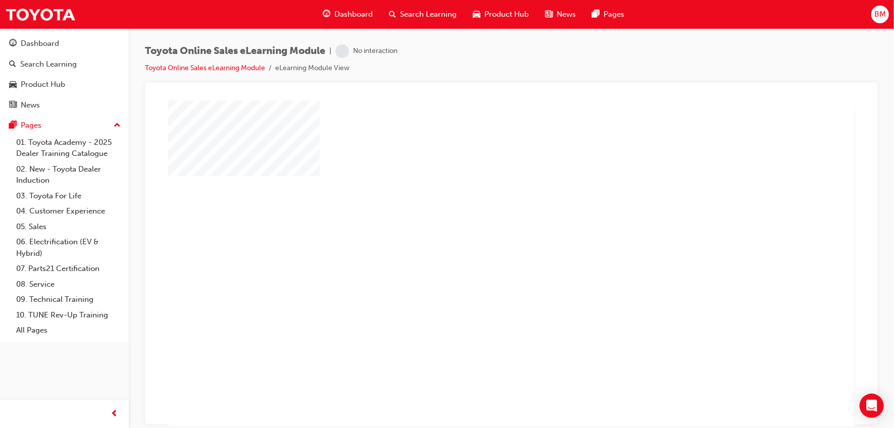
click at [482, 234] on div "play" at bounding box center [482, 234] width 0 height 0
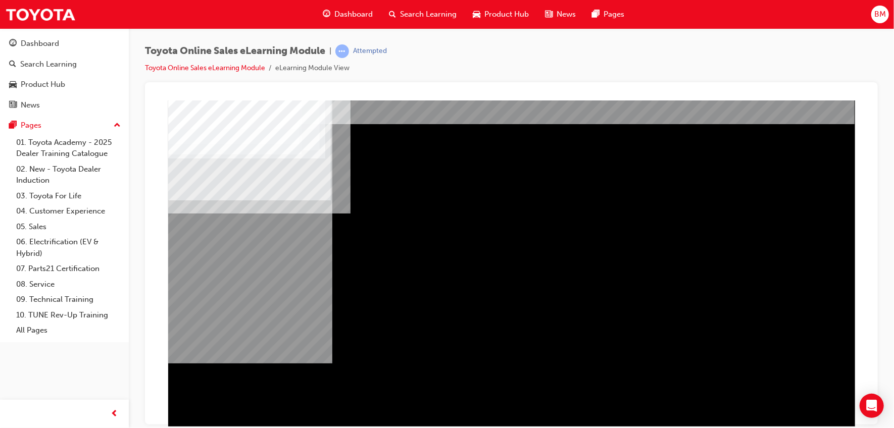
scroll to position [52, 0]
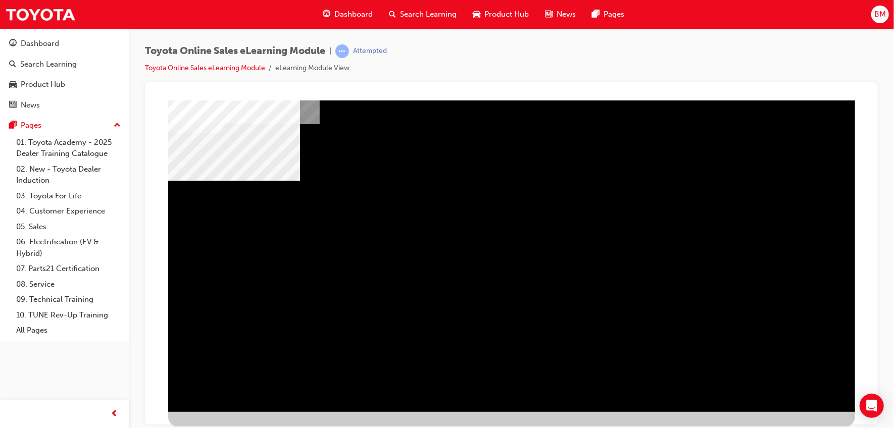
drag, startPoint x: 293, startPoint y: 231, endPoint x: 301, endPoint y: 233, distance: 8.2
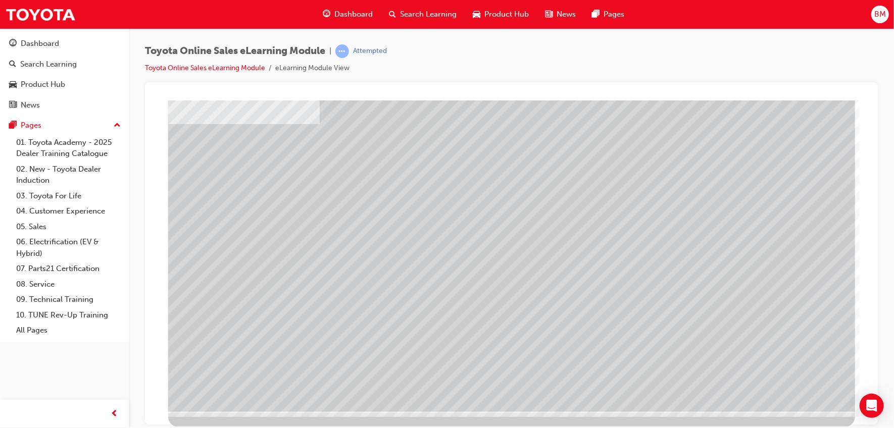
drag, startPoint x: 211, startPoint y: 308, endPoint x: 229, endPoint y: 305, distance: 18.4
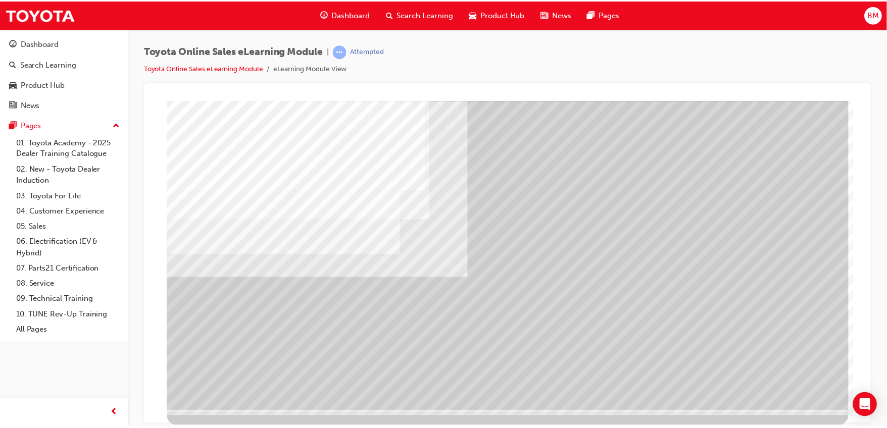
scroll to position [0, 0]
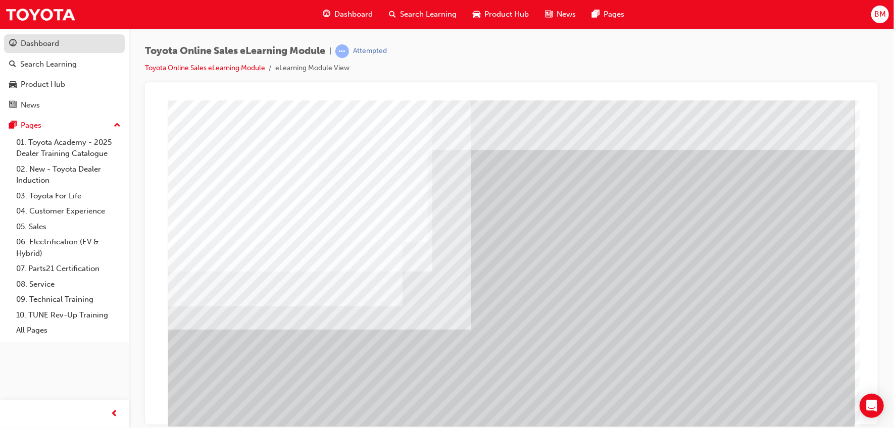
click at [63, 35] on link "Dashboard" at bounding box center [64, 43] width 121 height 19
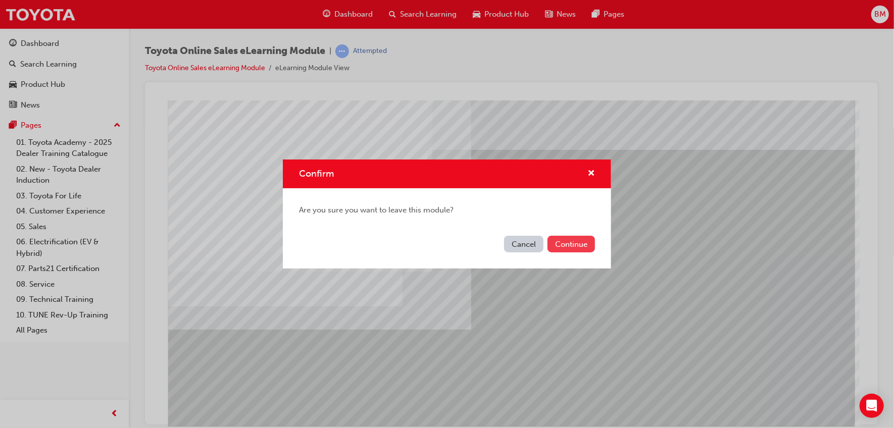
click at [580, 242] on button "Continue" at bounding box center [570, 244] width 47 height 17
